Goal: Task Accomplishment & Management: Manage account settings

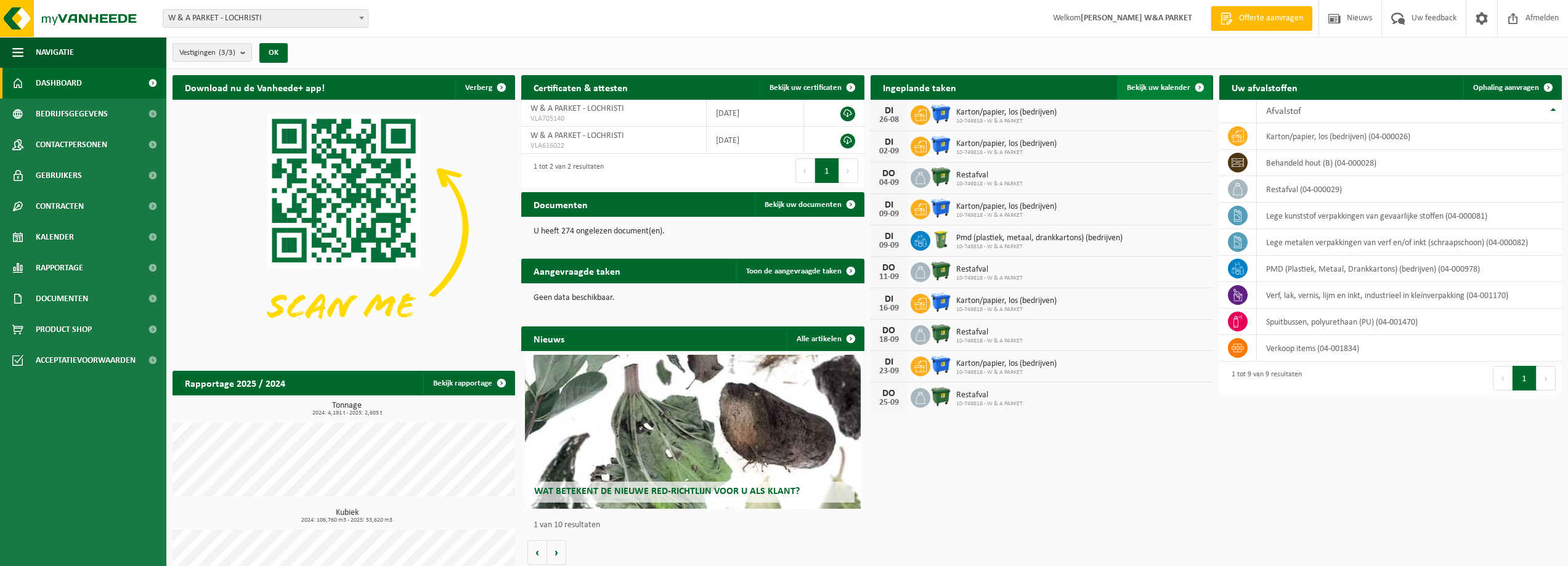
click at [1149, 89] on span "Bekijk uw kalender" at bounding box center [1158, 87] width 64 height 8
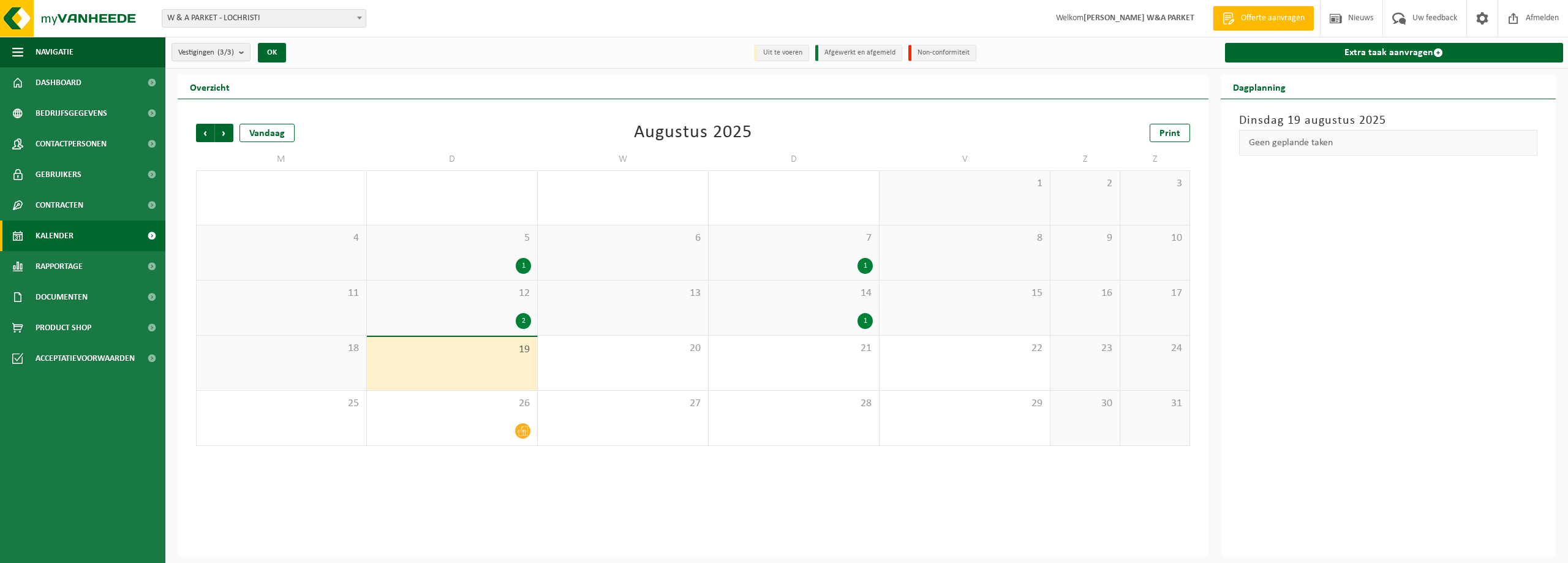
click at [526, 321] on div "2" at bounding box center [523, 321] width 15 height 16
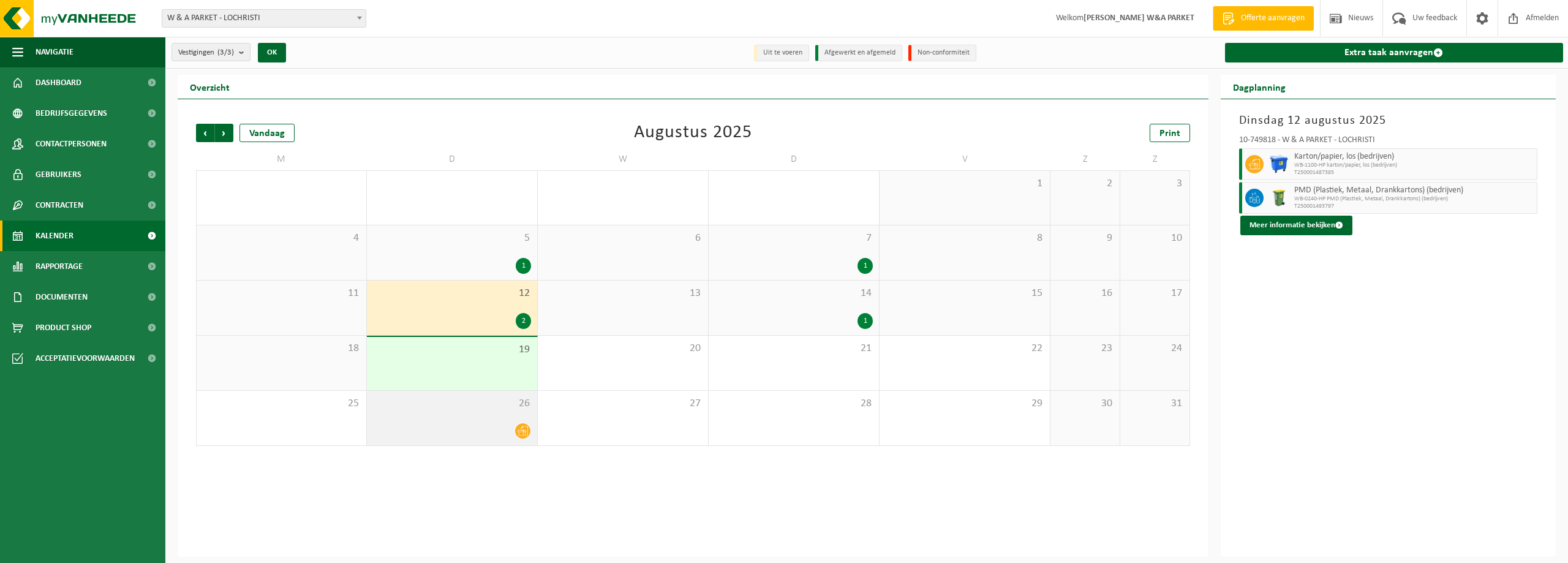
click at [524, 431] on icon at bounding box center [523, 431] width 10 height 10
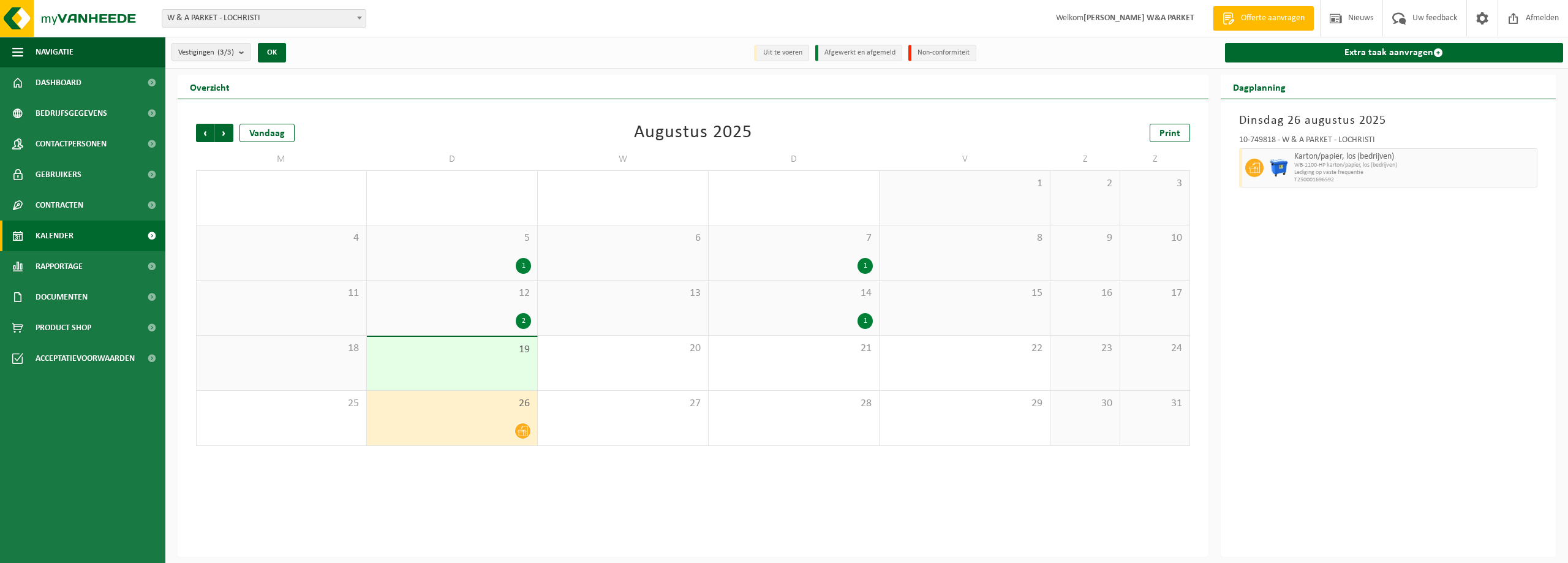
click at [523, 265] on div "1" at bounding box center [523, 266] width 15 height 16
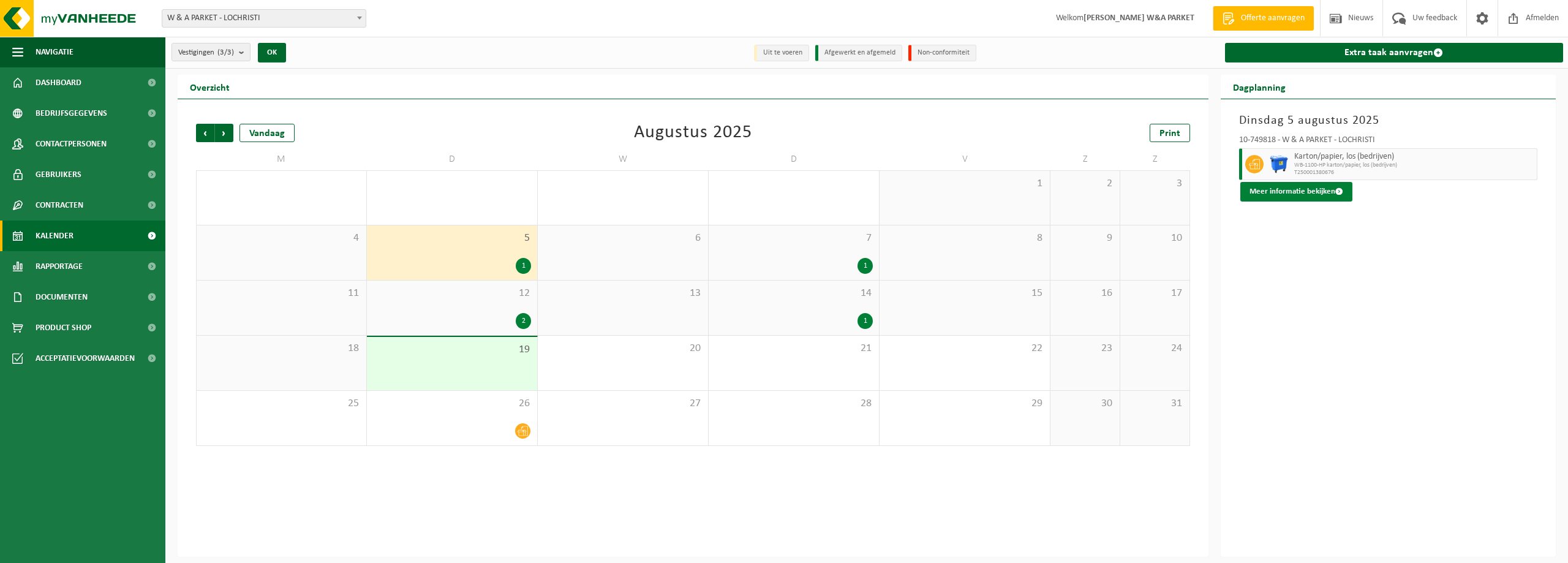
click at [1295, 192] on button "Meer informatie bekijken" at bounding box center [1296, 191] width 112 height 20
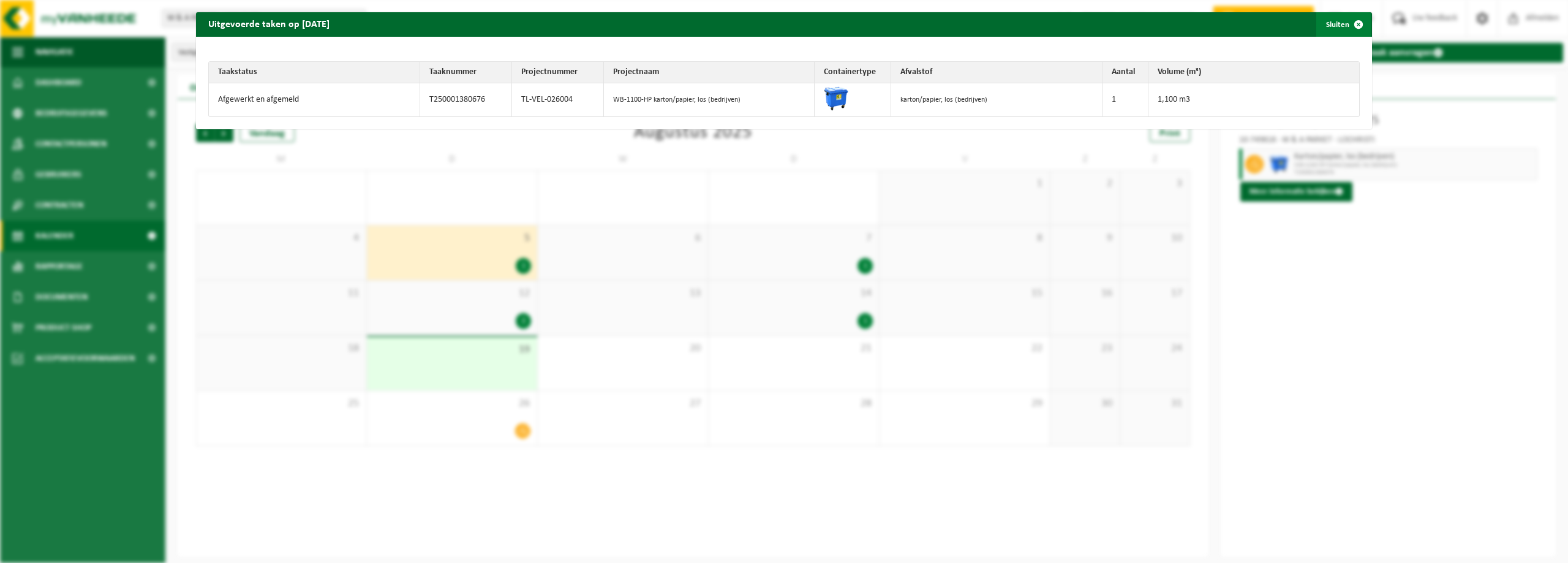
click at [1352, 24] on span "button" at bounding box center [1358, 24] width 24 height 24
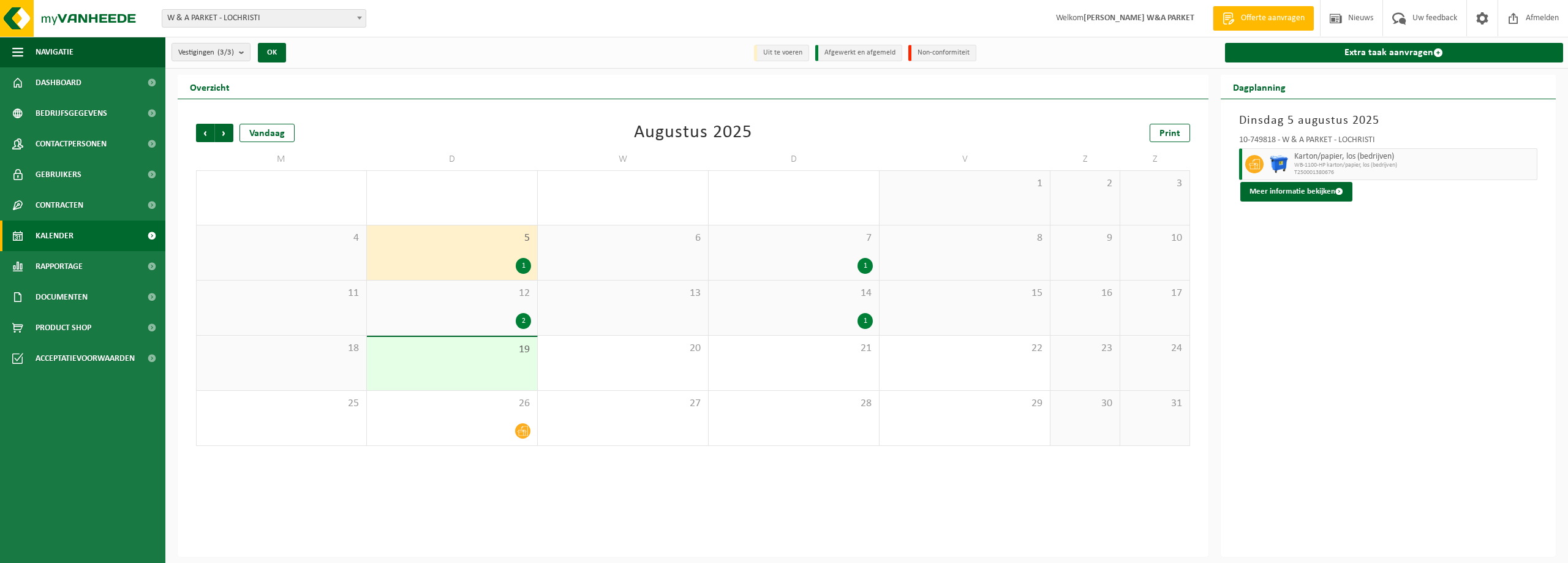
click at [527, 314] on div "2" at bounding box center [523, 321] width 15 height 16
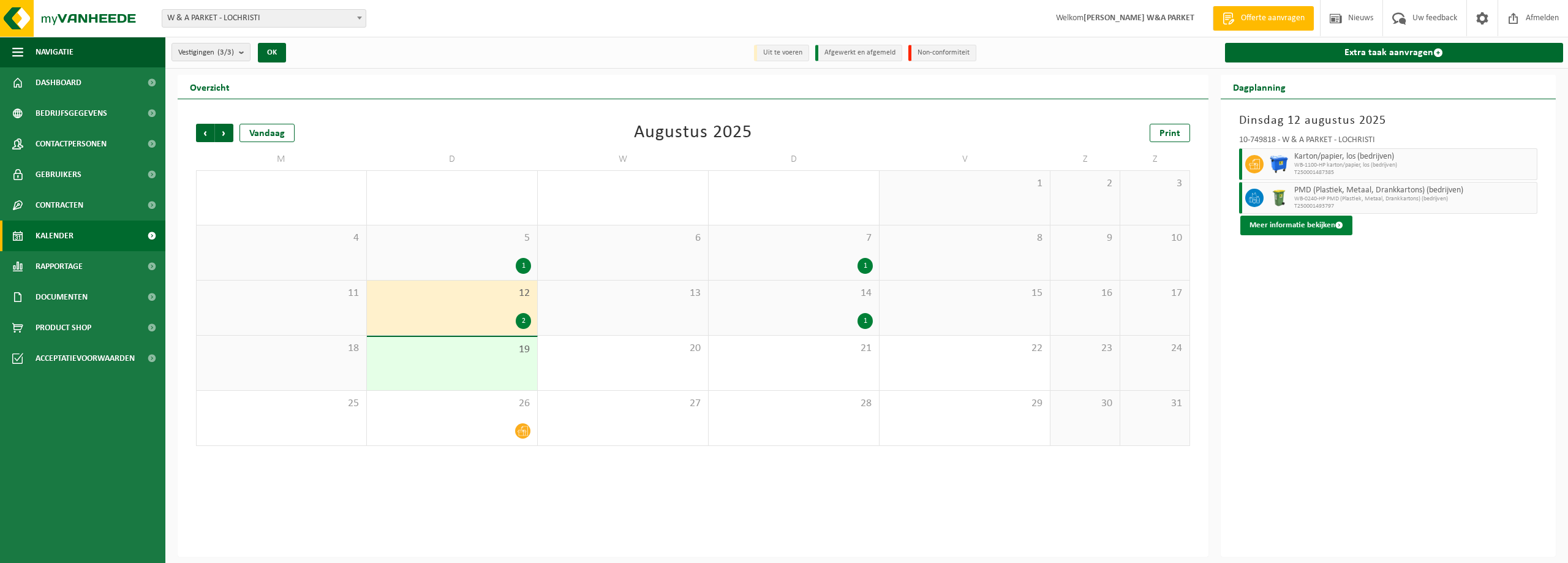
click at [1328, 225] on button "Meer informatie bekijken" at bounding box center [1296, 225] width 112 height 20
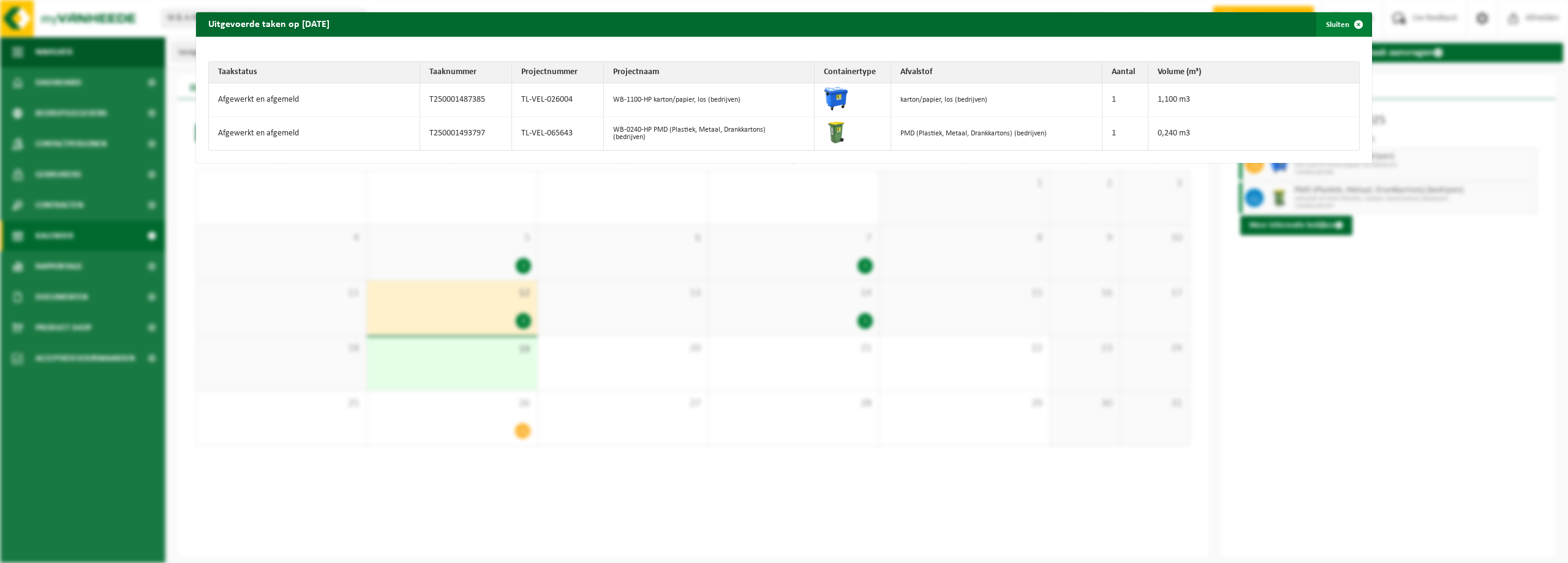
click at [1351, 24] on span "button" at bounding box center [1358, 24] width 24 height 24
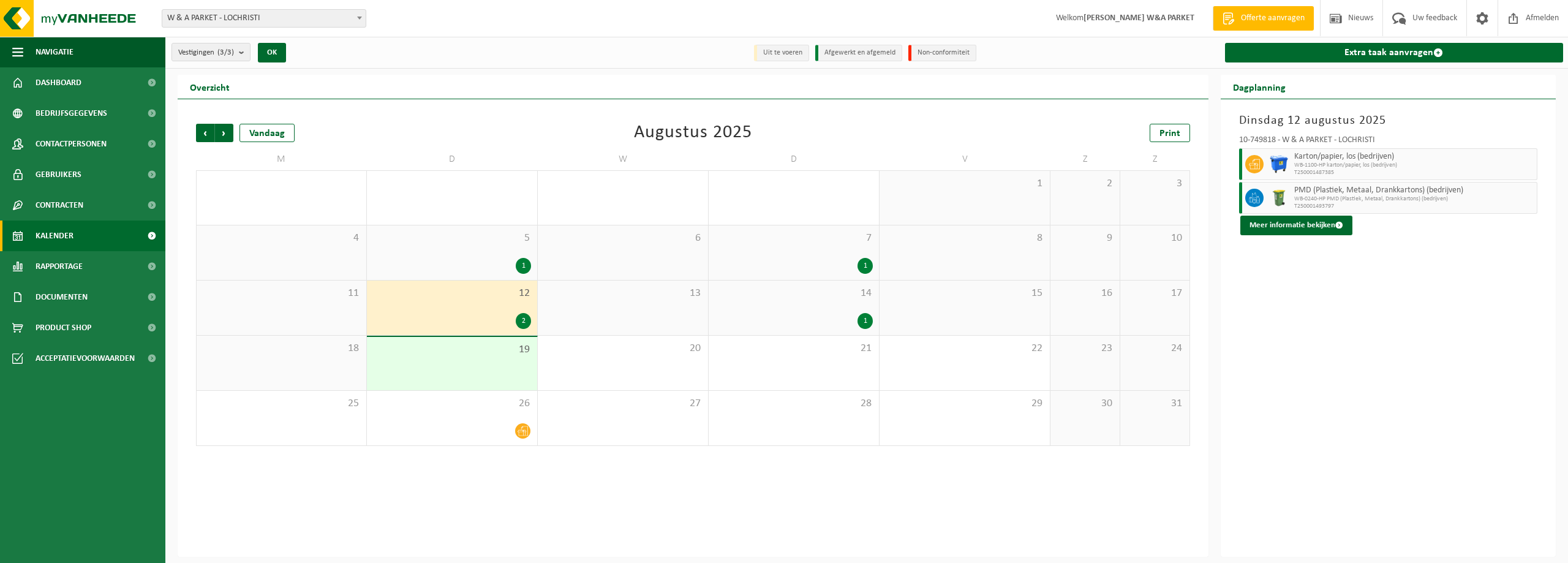
click at [527, 384] on div "19" at bounding box center [452, 363] width 171 height 53
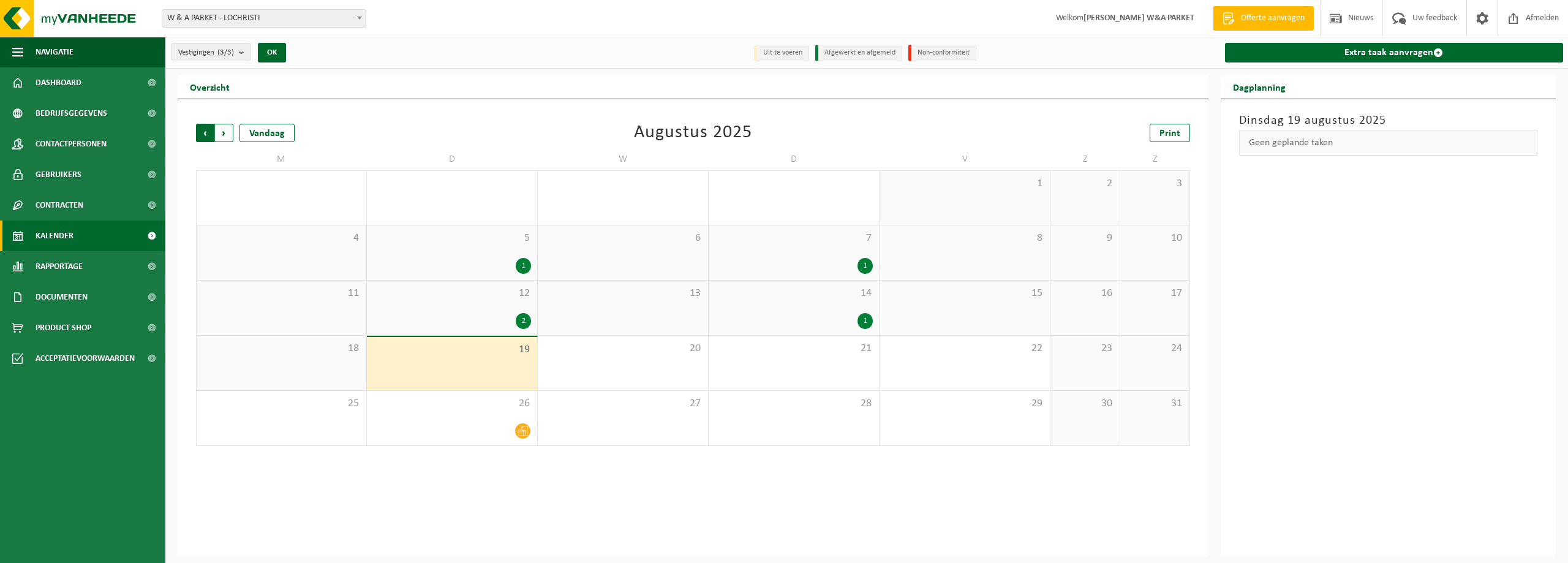
click at [225, 132] on span "Volgende" at bounding box center [223, 132] width 18 height 18
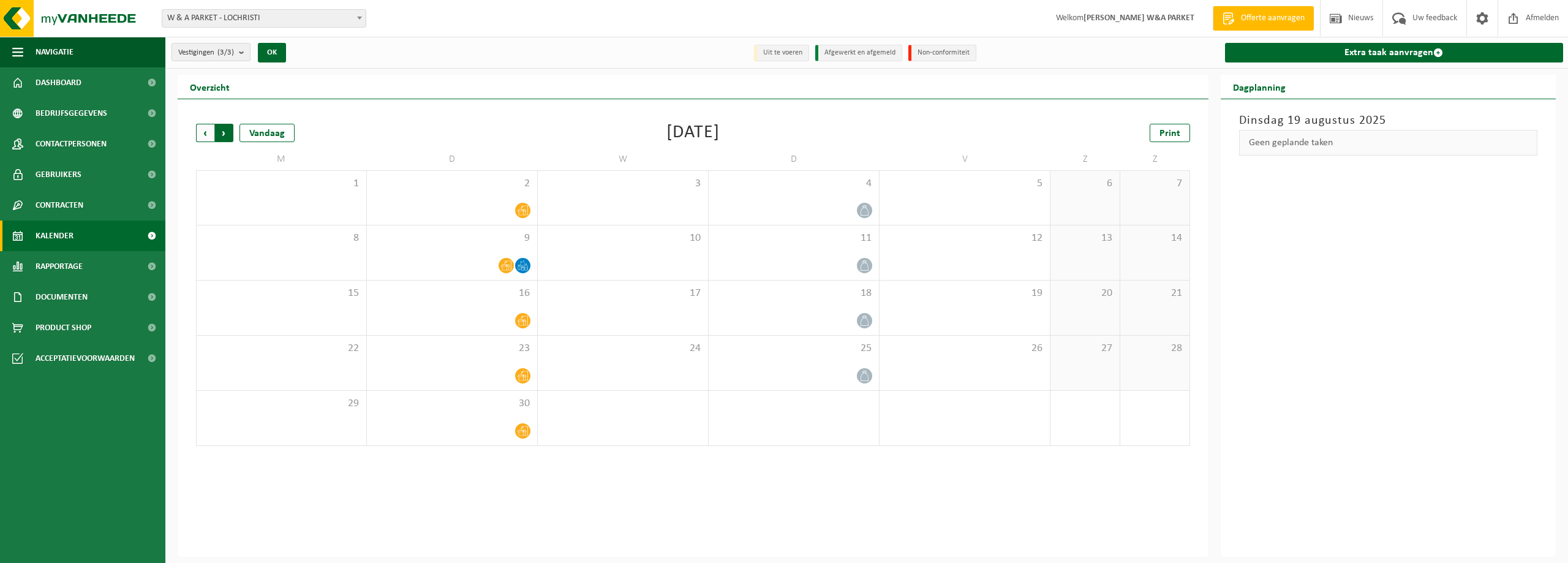
click at [207, 134] on span "Vorige" at bounding box center [205, 132] width 18 height 18
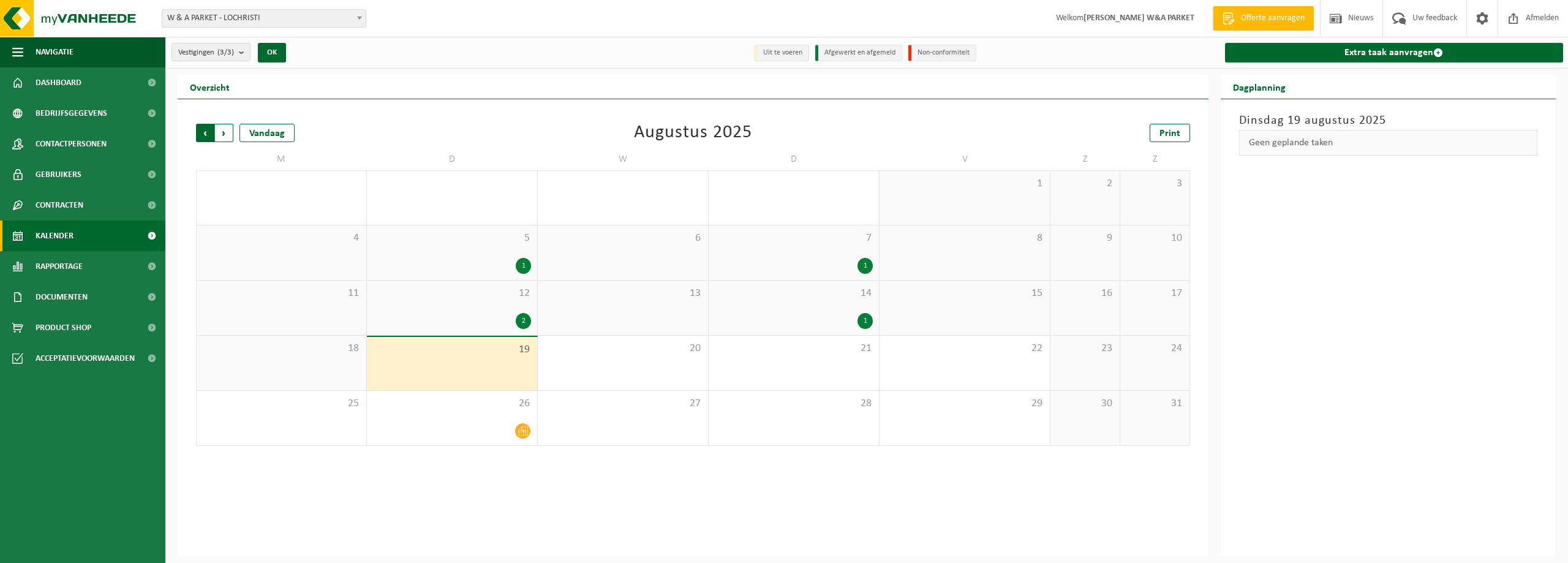
click at [229, 131] on span "Volgende" at bounding box center [223, 132] width 18 height 18
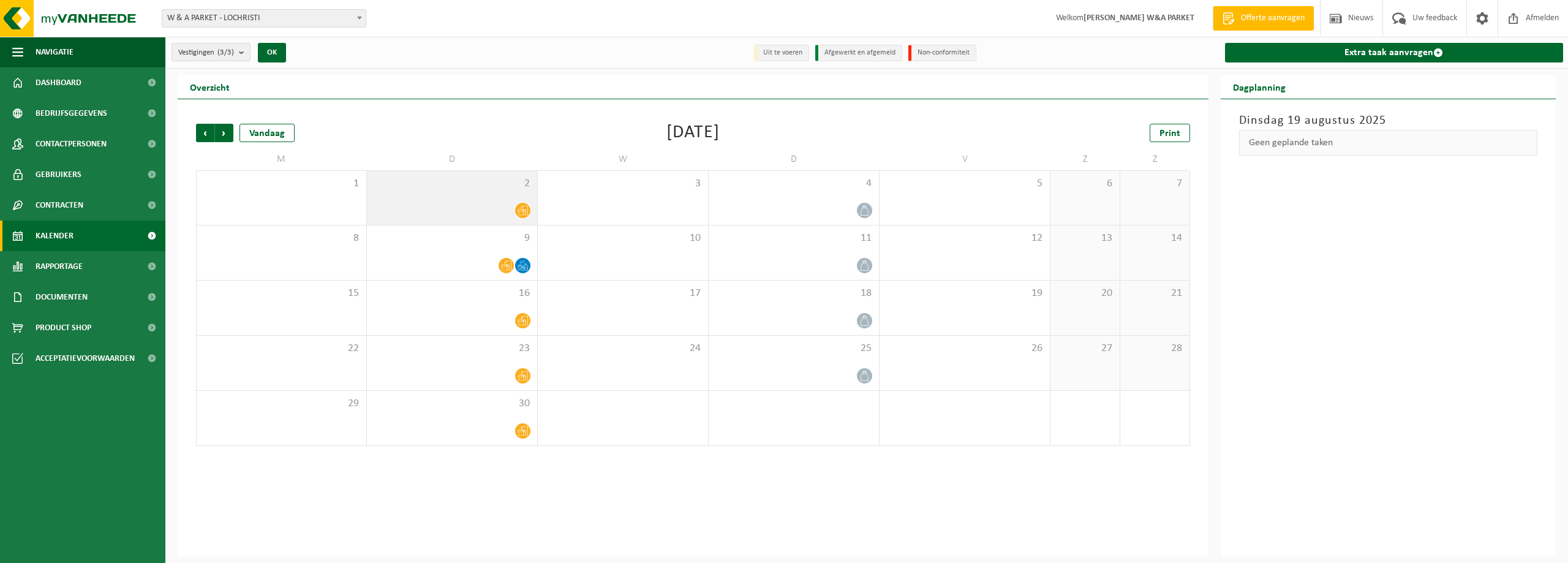
click at [522, 207] on icon at bounding box center [523, 210] width 10 height 10
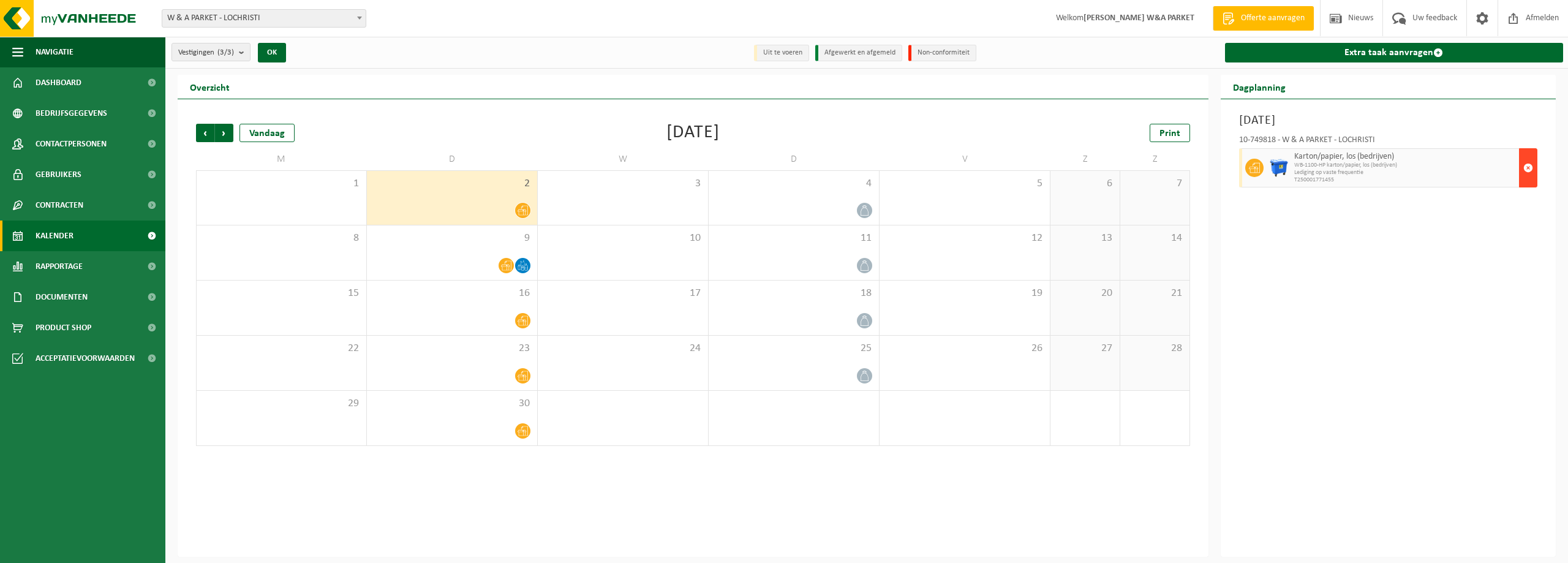
click at [1529, 166] on span "button" at bounding box center [1528, 168] width 10 height 24
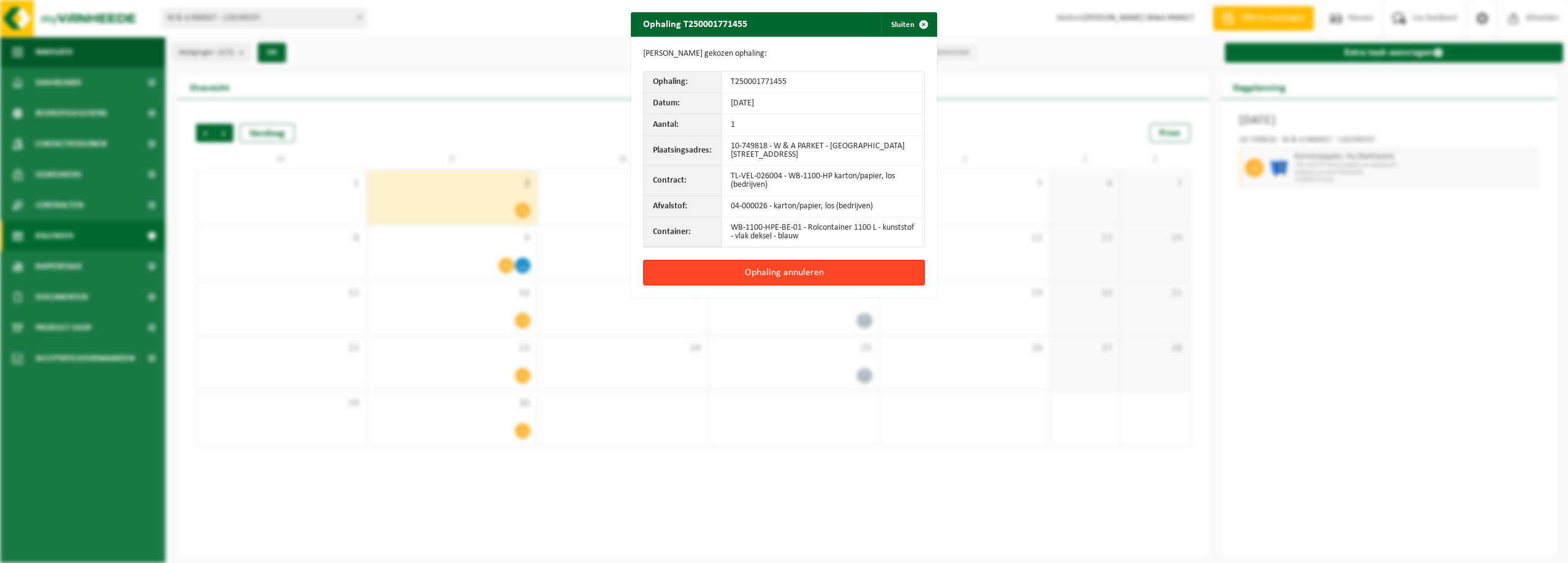
click at [778, 272] on button "Ophaling annuleren" at bounding box center [784, 272] width 282 height 26
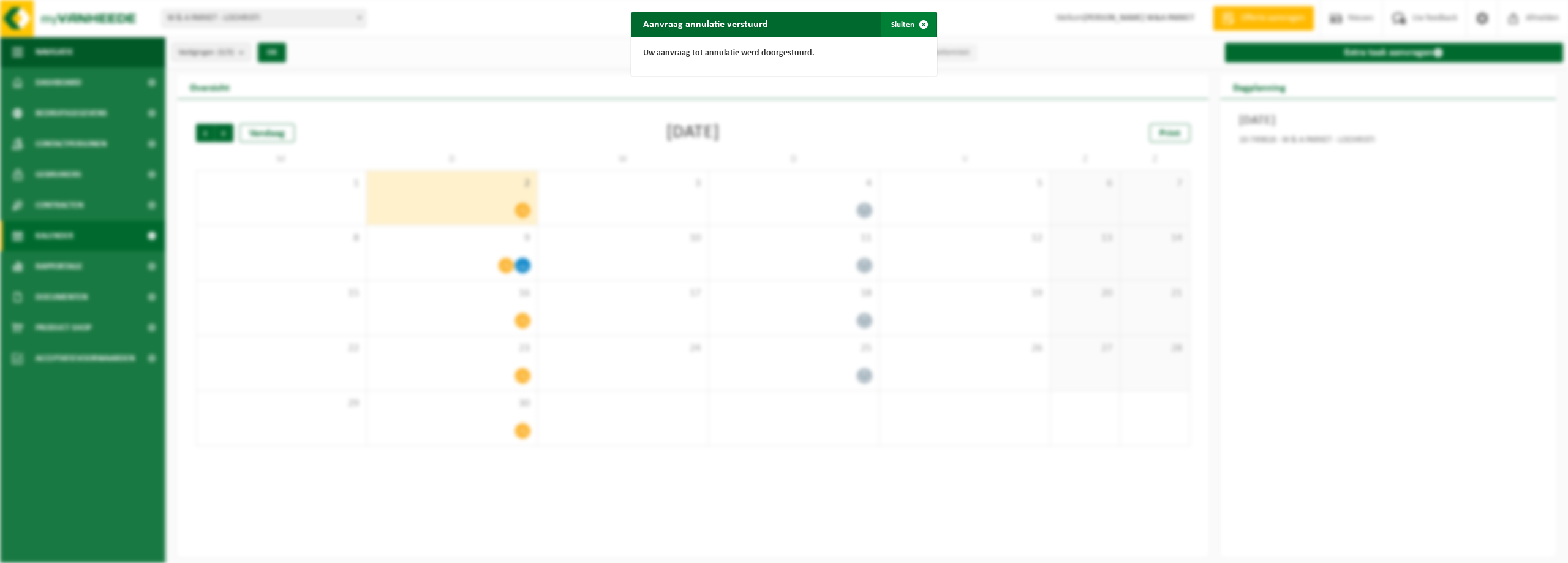
click at [904, 24] on button "Sluiten" at bounding box center [909, 24] width 54 height 24
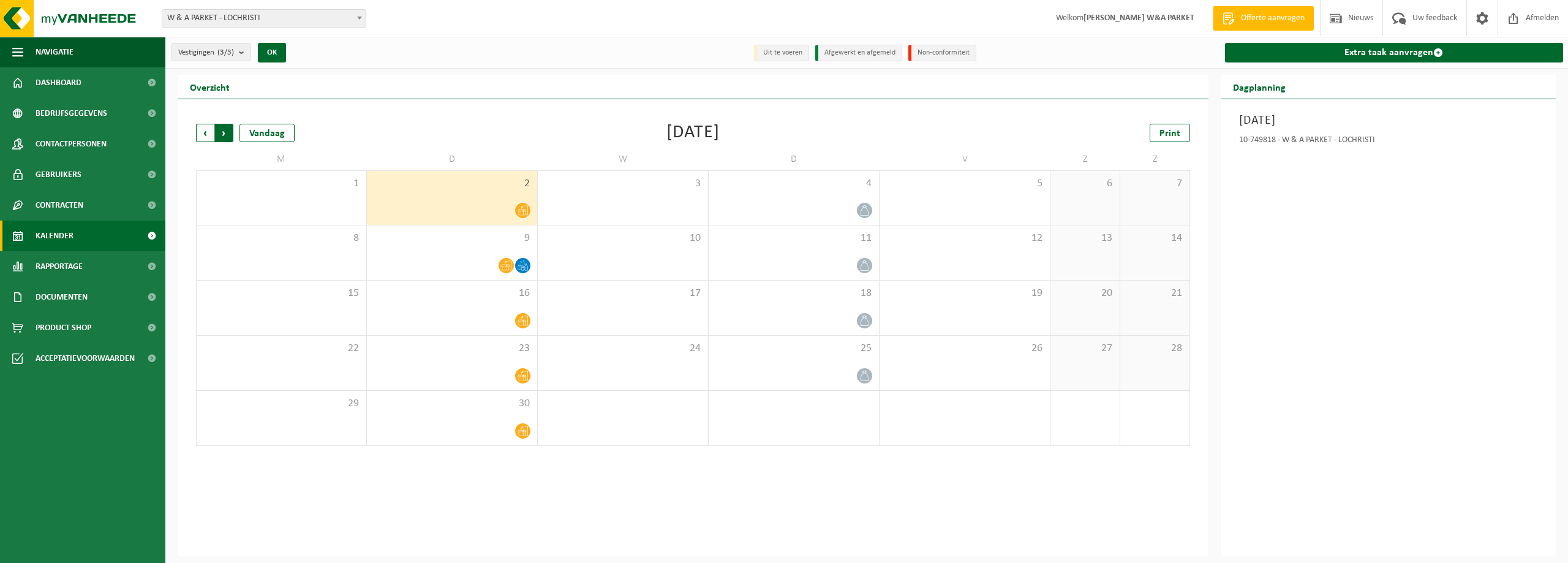
click at [209, 131] on span "Vorige" at bounding box center [205, 132] width 18 height 18
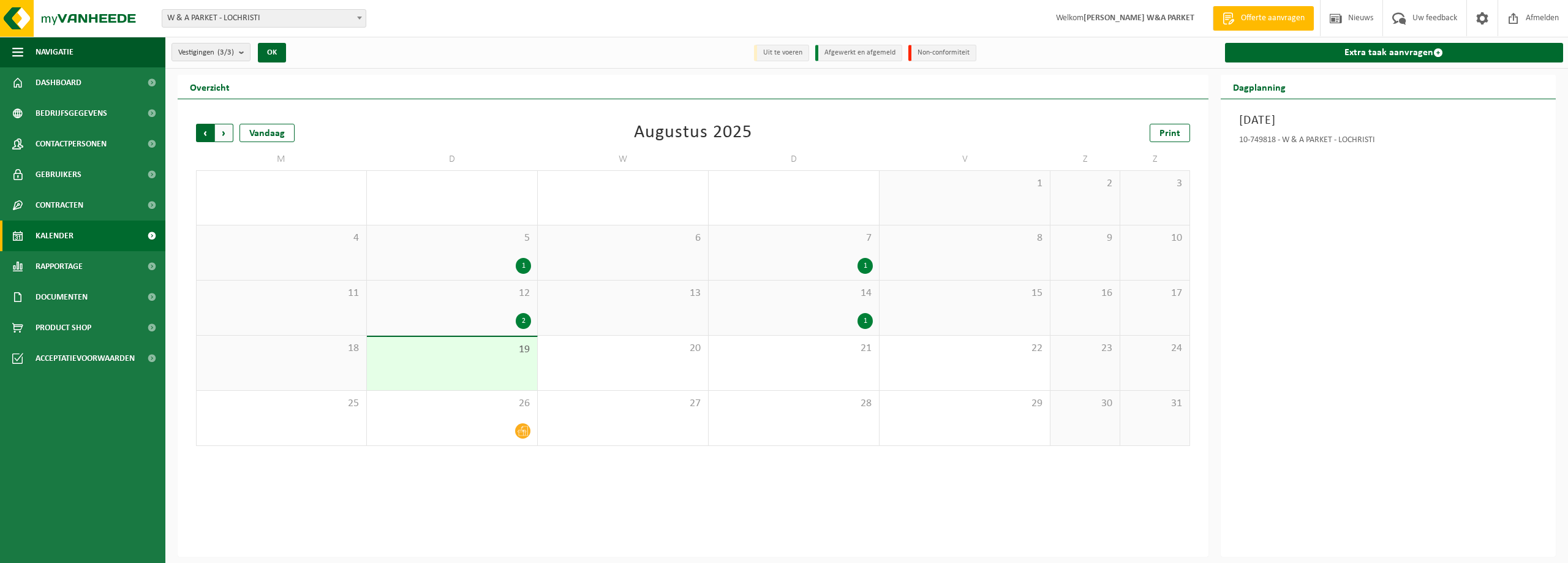
click at [224, 131] on span "Volgende" at bounding box center [223, 132] width 18 height 18
